Goal: Find contact information: Find contact information

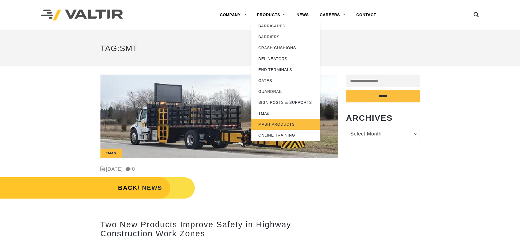
click at [277, 125] on link "MASH PRODUCTS" at bounding box center [286, 124] width 68 height 11
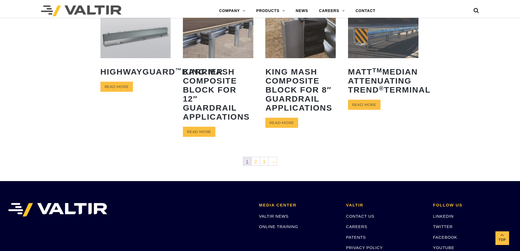
scroll to position [273, 0]
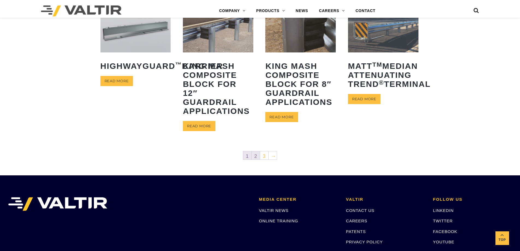
click at [256, 155] on link "2" at bounding box center [256, 155] width 8 height 8
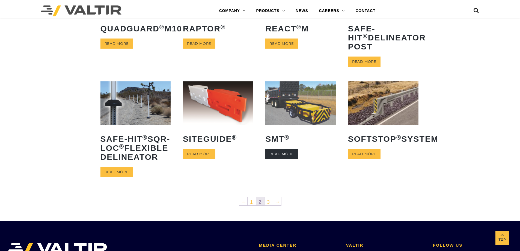
scroll to position [191, 0]
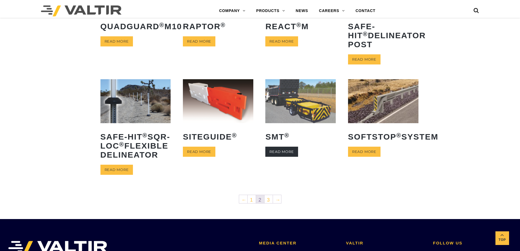
click at [279, 157] on link "Read more" at bounding box center [281, 152] width 33 height 10
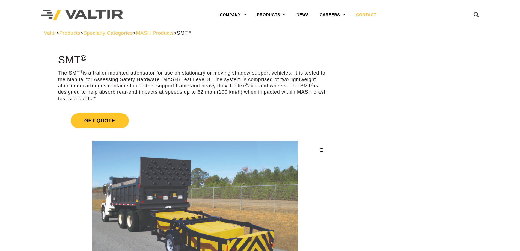
click at [367, 14] on link "CONTACT" at bounding box center [366, 15] width 31 height 11
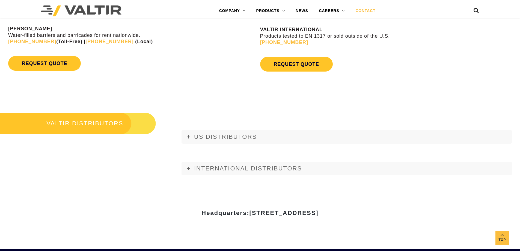
scroll to position [601, 0]
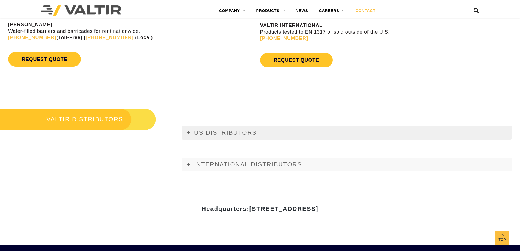
click at [228, 133] on span "US DISTRIBUTORS" at bounding box center [225, 132] width 63 height 7
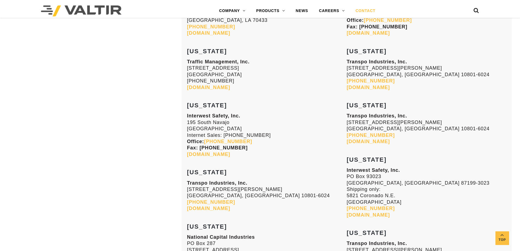
scroll to position [929, 0]
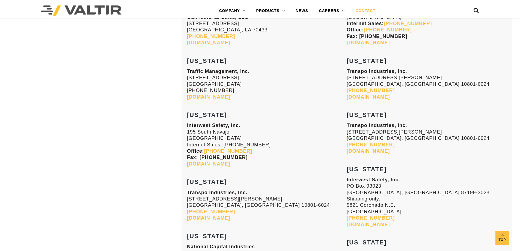
click at [370, 151] on link "transpo.com" at bounding box center [368, 150] width 43 height 5
click at [367, 152] on link "transpo.com" at bounding box center [368, 150] width 43 height 5
